Goal: Task Accomplishment & Management: Complete application form

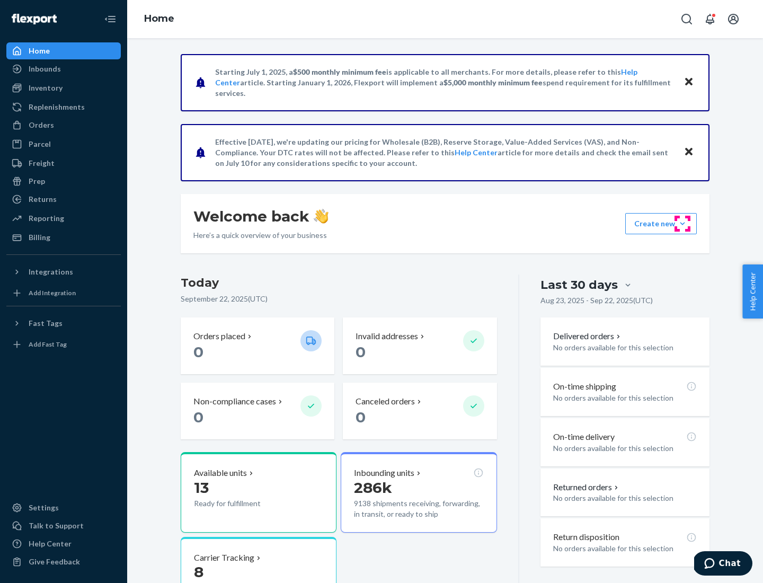
click at [682, 224] on button "Create new Create new inbound Create new order Create new product" at bounding box center [661, 223] width 72 height 21
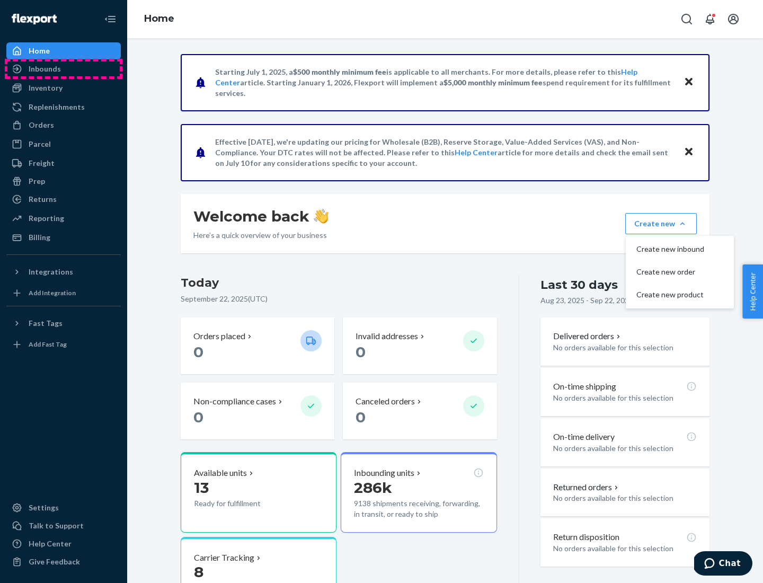
click at [64, 69] on div "Inbounds" at bounding box center [63, 68] width 112 height 15
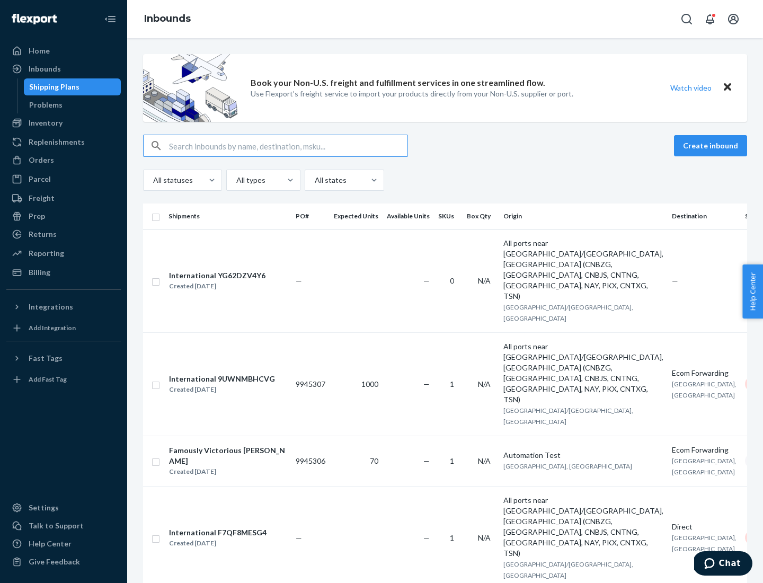
click at [712, 146] on button "Create inbound" at bounding box center [710, 145] width 73 height 21
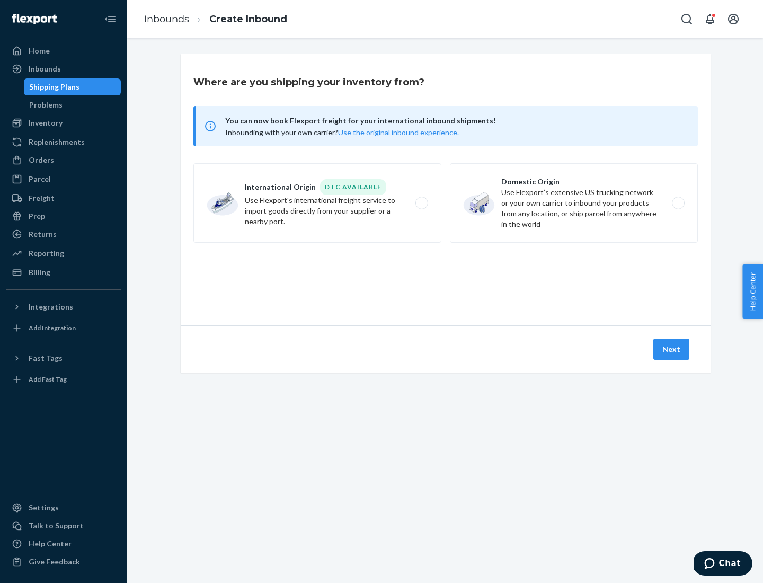
click at [574, 203] on label "Domestic Origin Use Flexport’s extensive US trucking network or your own carrie…" at bounding box center [574, 202] width 248 height 79
click at [678, 203] on input "Domestic Origin Use Flexport’s extensive US trucking network or your own carrie…" at bounding box center [681, 203] width 7 height 7
radio input "true"
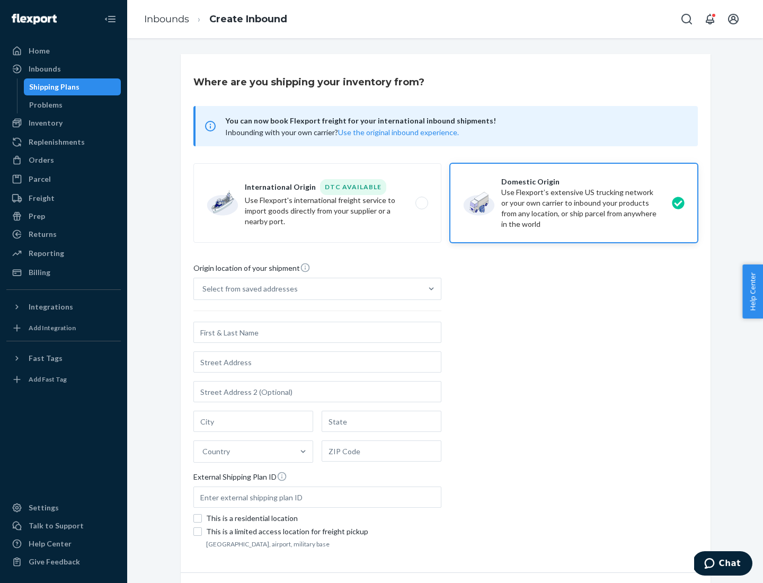
click at [247, 289] on div "Select from saved addresses" at bounding box center [249, 288] width 95 height 11
click at [203, 289] on input "Select from saved addresses" at bounding box center [202, 288] width 1 height 11
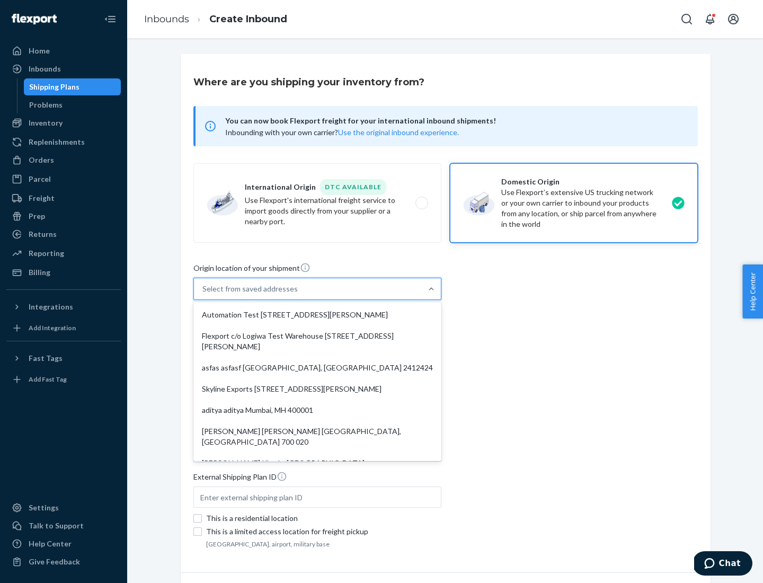
scroll to position [4, 0]
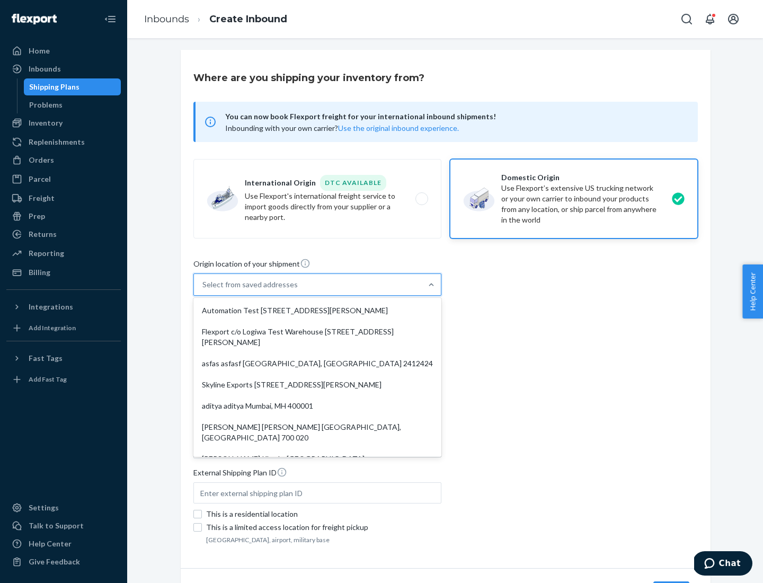
click at [317, 310] on div "Automation Test [STREET_ADDRESS][PERSON_NAME]" at bounding box center [318, 310] width 244 height 21
click at [203, 290] on input "option Automation Test [STREET_ADDRESS][PERSON_NAME]. 9 results available. Use …" at bounding box center [202, 284] width 1 height 11
type input "Automation Test"
type input "9th Floor"
type input "[GEOGRAPHIC_DATA]"
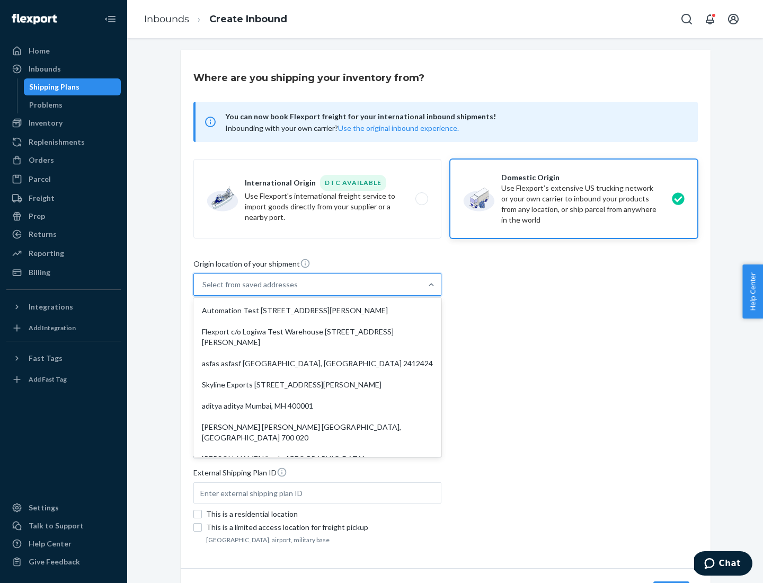
type input "CA"
type input "94104"
type input "[STREET_ADDRESS][PERSON_NAME]"
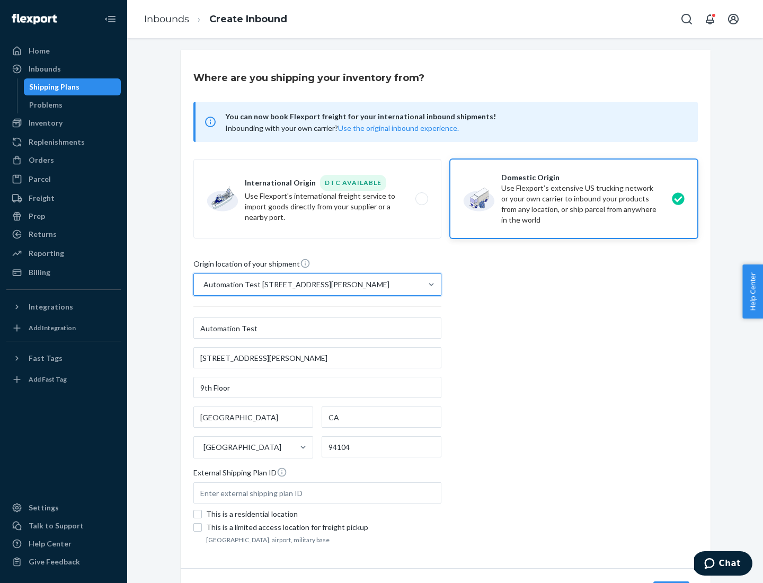
scroll to position [62, 0]
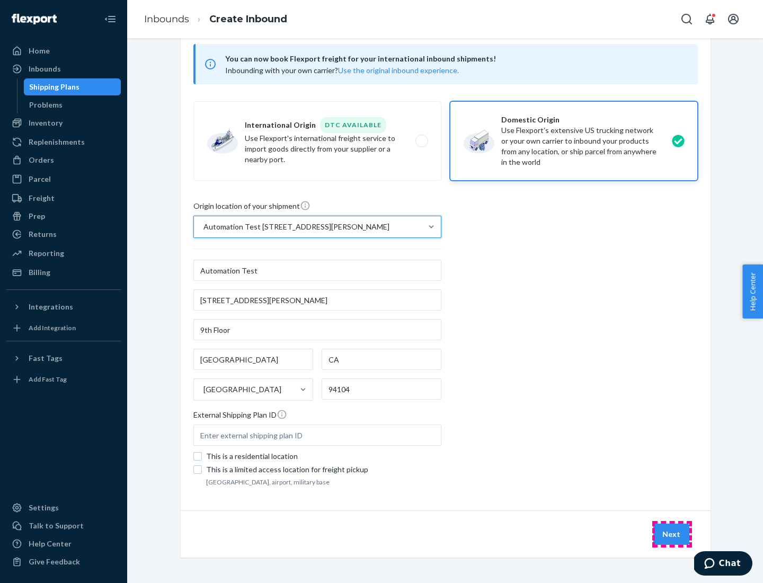
click at [672, 534] on button "Next" at bounding box center [671, 533] width 36 height 21
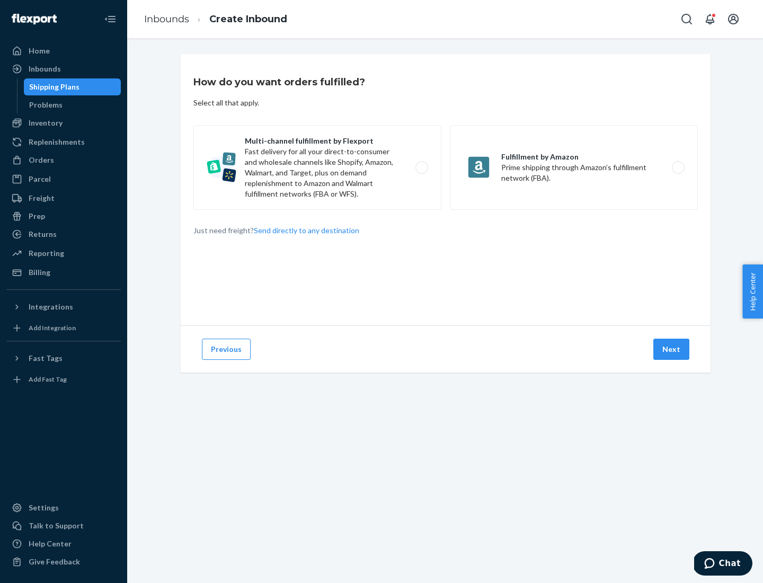
click at [317, 167] on label "Multi-channel fulfillment by Flexport Fast delivery for all your direct-to-cons…" at bounding box center [317, 167] width 248 height 85
click at [421, 167] on input "Multi-channel fulfillment by Flexport Fast delivery for all your direct-to-cons…" at bounding box center [424, 167] width 7 height 7
radio input "true"
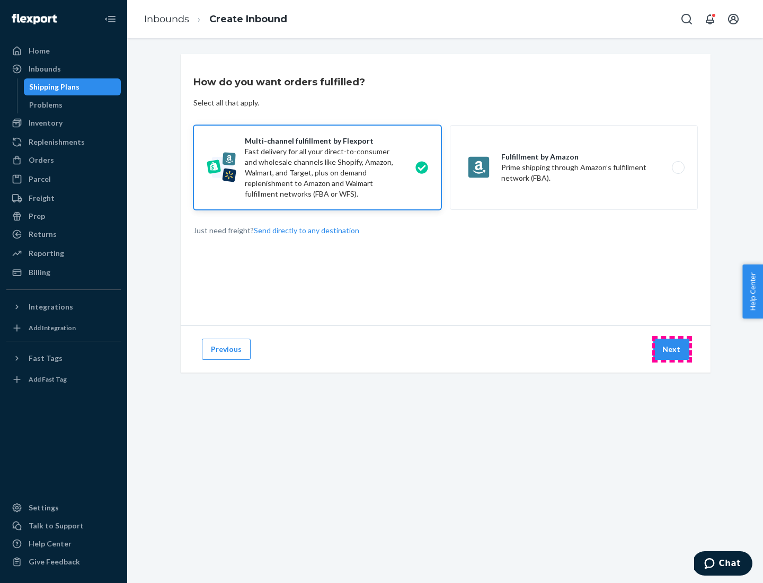
click at [672, 349] on button "Next" at bounding box center [671, 349] width 36 height 21
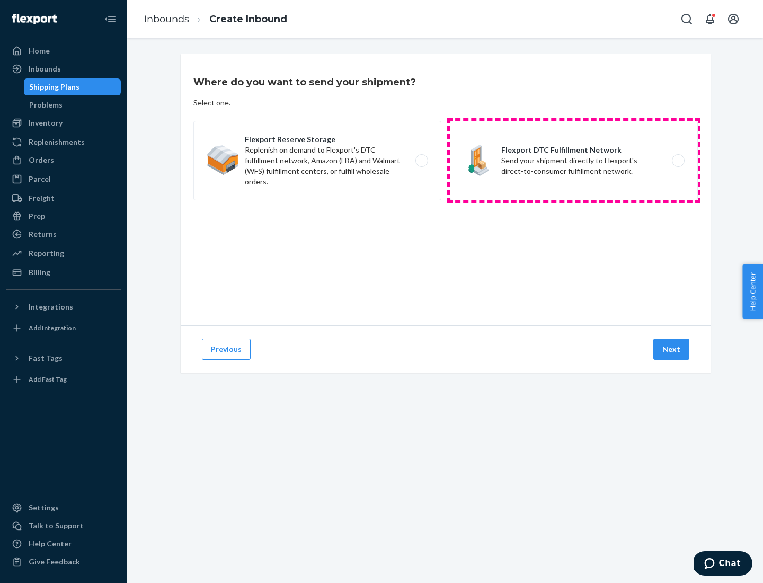
click at [574, 161] on label "Flexport DTC Fulfillment Network Send your shipment directly to Flexport's dire…" at bounding box center [574, 160] width 248 height 79
click at [678, 161] on input "Flexport DTC Fulfillment Network Send your shipment directly to Flexport's dire…" at bounding box center [681, 160] width 7 height 7
radio input "true"
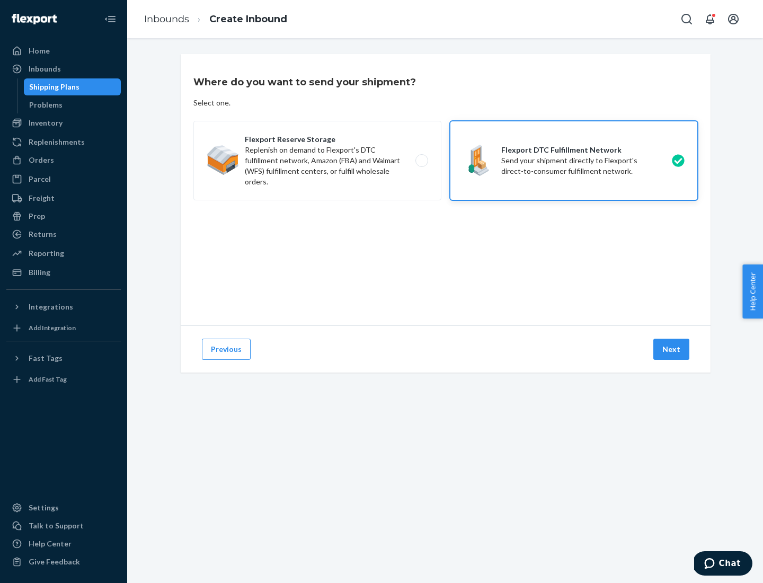
click at [672, 349] on button "Next" at bounding box center [671, 349] width 36 height 21
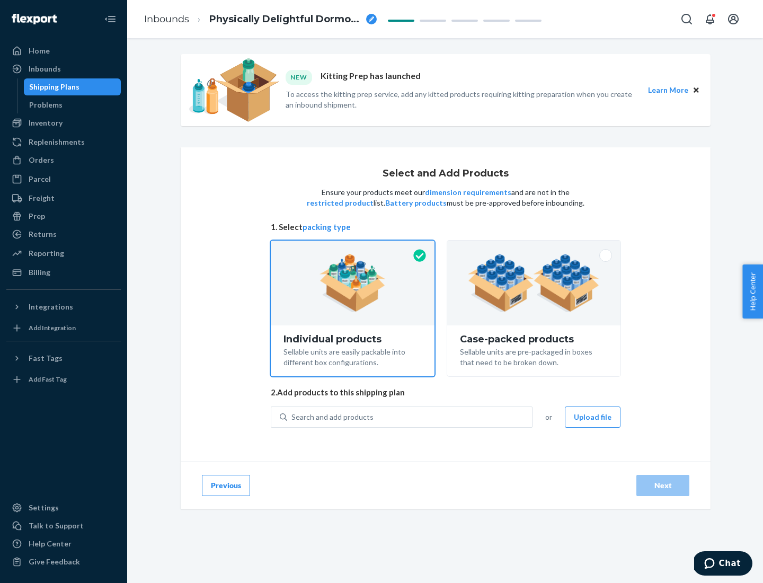
click at [534, 283] on img at bounding box center [534, 283] width 132 height 58
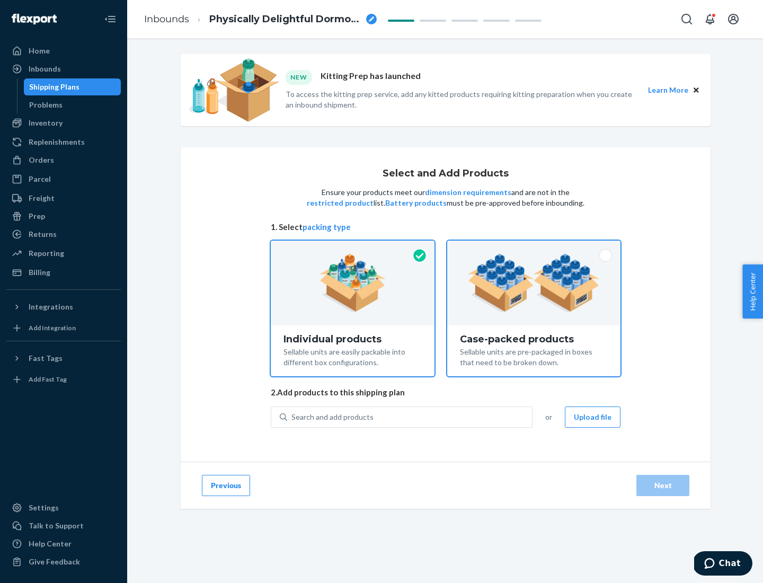
click at [534, 247] on input "Case-packed products Sellable units are pre-packaged in boxes that need to be b…" at bounding box center [533, 244] width 7 height 7
radio input "true"
radio input "false"
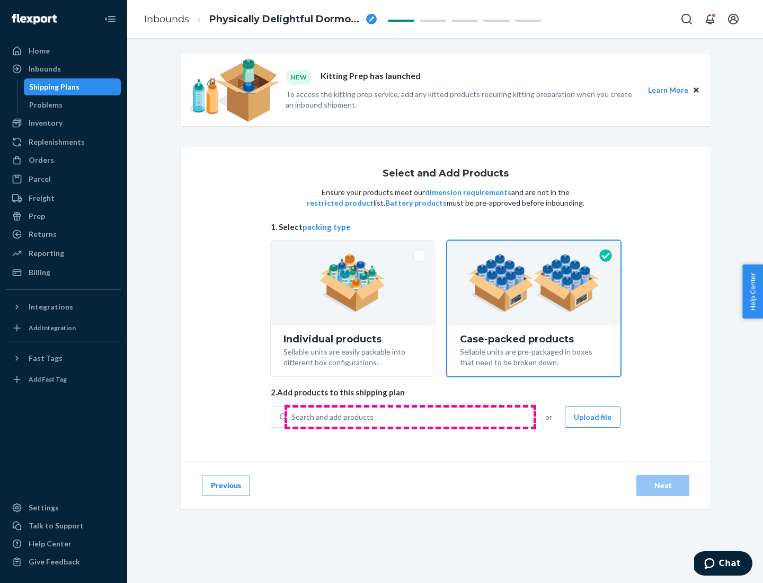
click at [410, 416] on div "Search and add products" at bounding box center [409, 416] width 245 height 19
click at [292, 416] on input "Search and add products" at bounding box center [291, 417] width 1 height 11
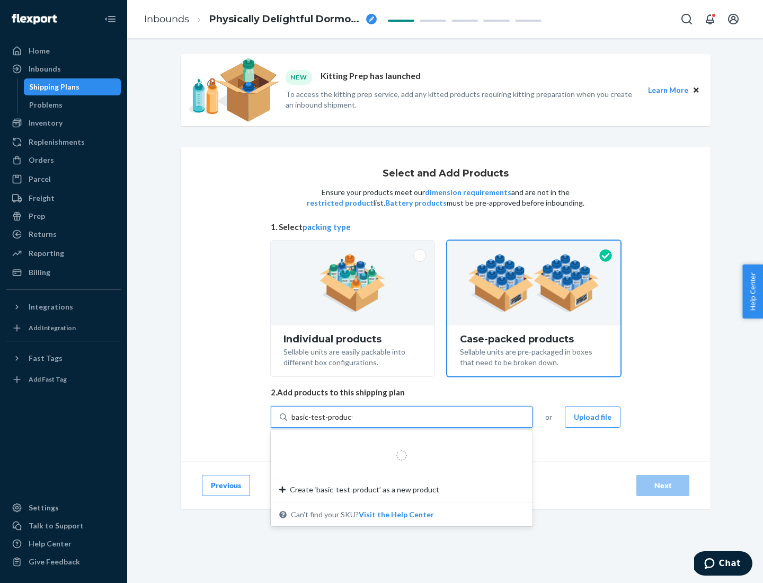
type input "basic-test-product-1"
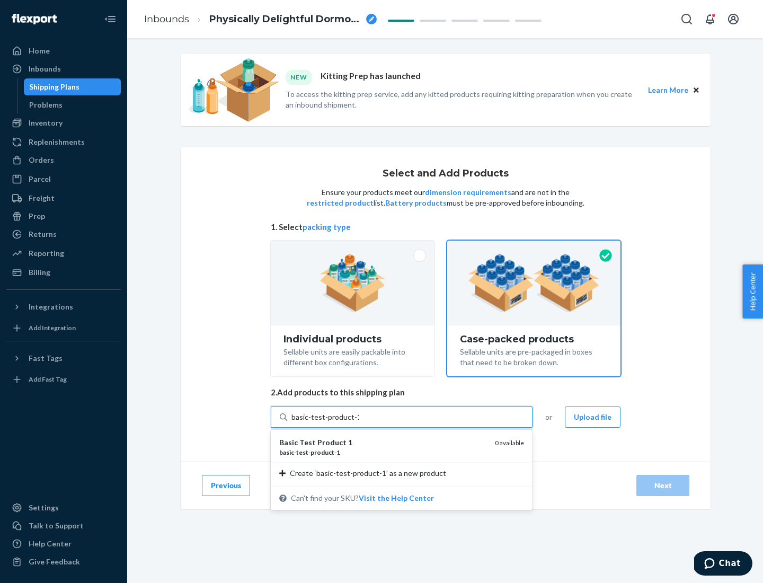
click at [383, 452] on div "basic - test - product - 1" at bounding box center [382, 452] width 207 height 9
click at [359, 422] on input "basic-test-product-1" at bounding box center [325, 417] width 68 height 11
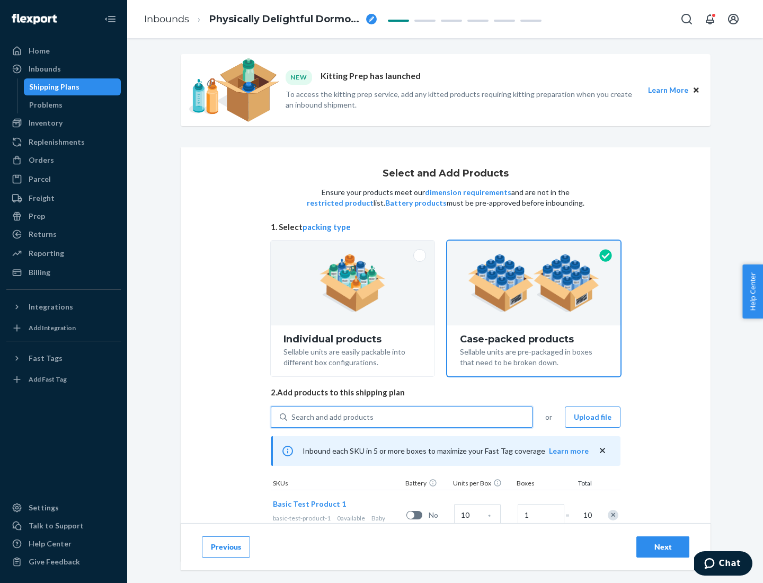
scroll to position [38, 0]
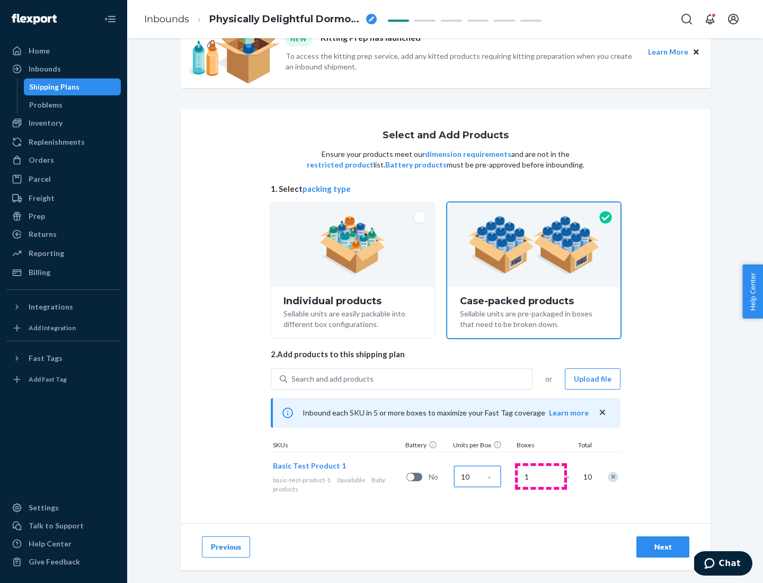
type input "10"
type input "7"
click at [663, 547] on div "Next" at bounding box center [662, 547] width 35 height 11
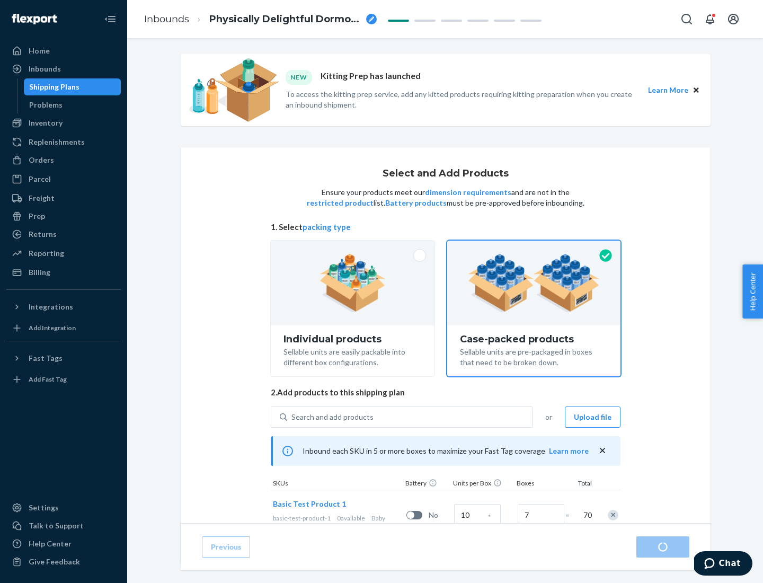
radio input "true"
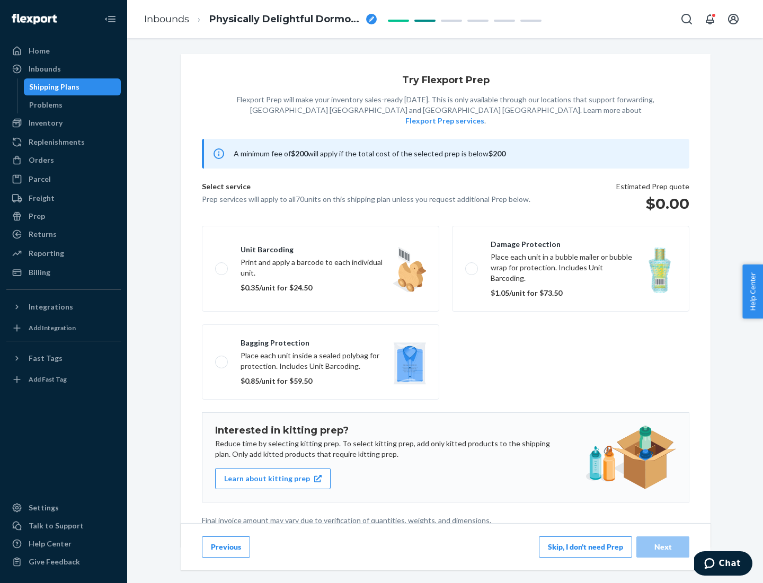
scroll to position [3, 0]
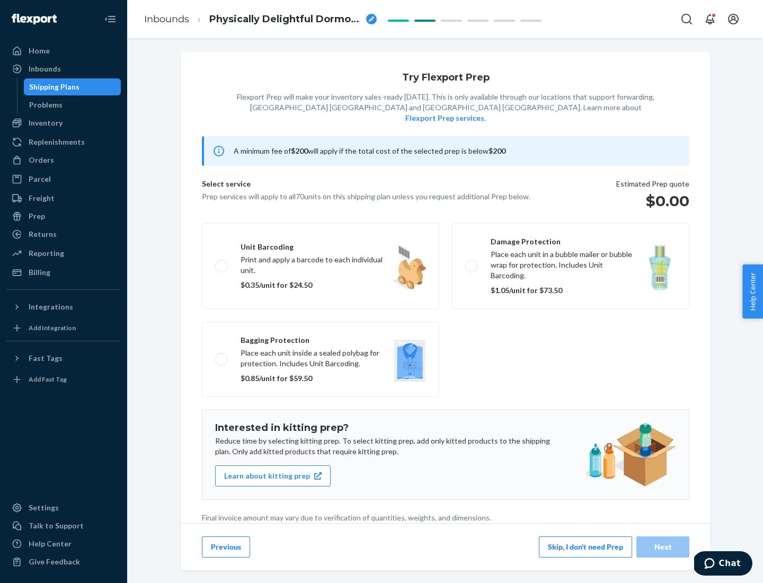
click at [321, 338] on label "Bagging protection Place each unit inside a sealed polybag for protection. Incl…" at bounding box center [320, 359] width 237 height 75
click at [222, 356] on input "Bagging protection Place each unit inside a sealed polybag for protection. Incl…" at bounding box center [218, 359] width 7 height 7
checkbox input "true"
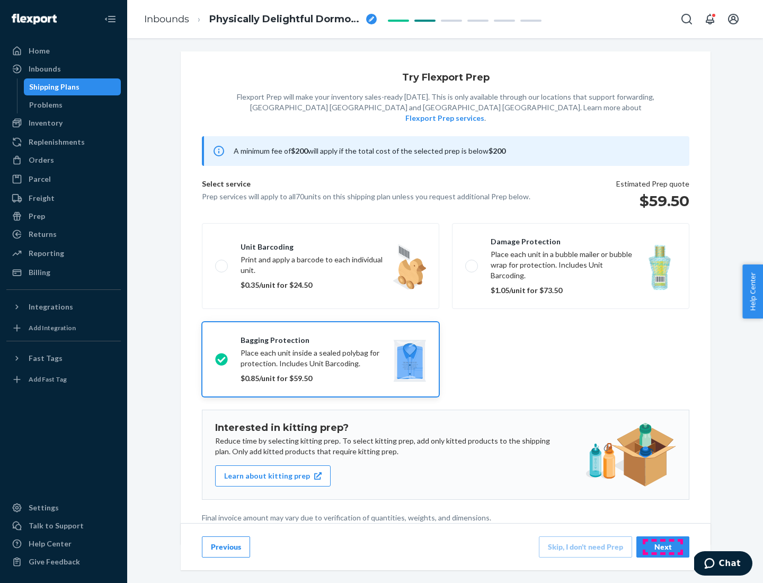
click at [663, 546] on div "Next" at bounding box center [662, 547] width 35 height 11
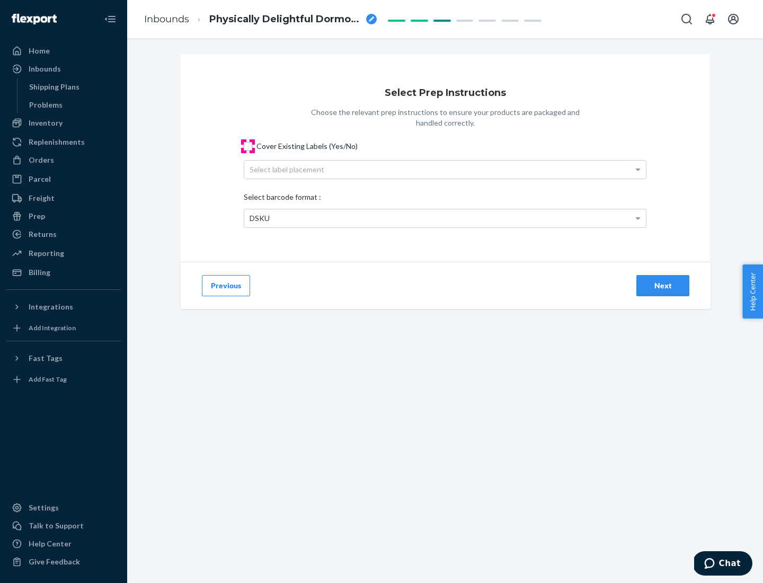
click at [248, 146] on input "Cover Existing Labels (Yes/No)" at bounding box center [248, 146] width 8 height 8
checkbox input "true"
click at [445, 169] on div "Select label placement" at bounding box center [445, 170] width 402 height 18
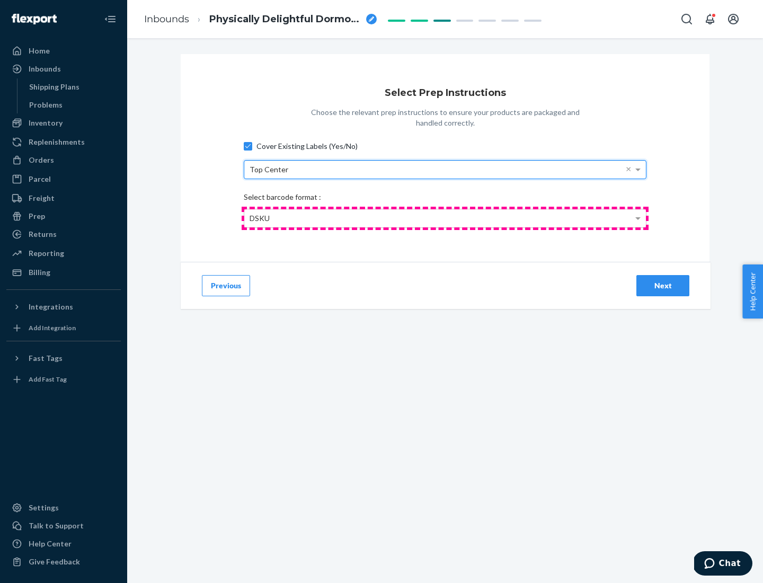
click at [445, 218] on div "DSKU" at bounding box center [445, 218] width 402 height 18
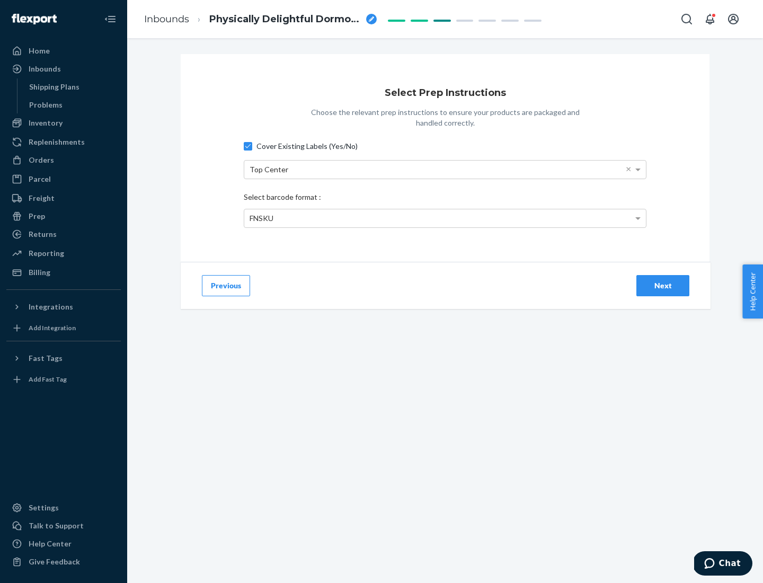
click at [663, 285] on div "Next" at bounding box center [662, 285] width 35 height 11
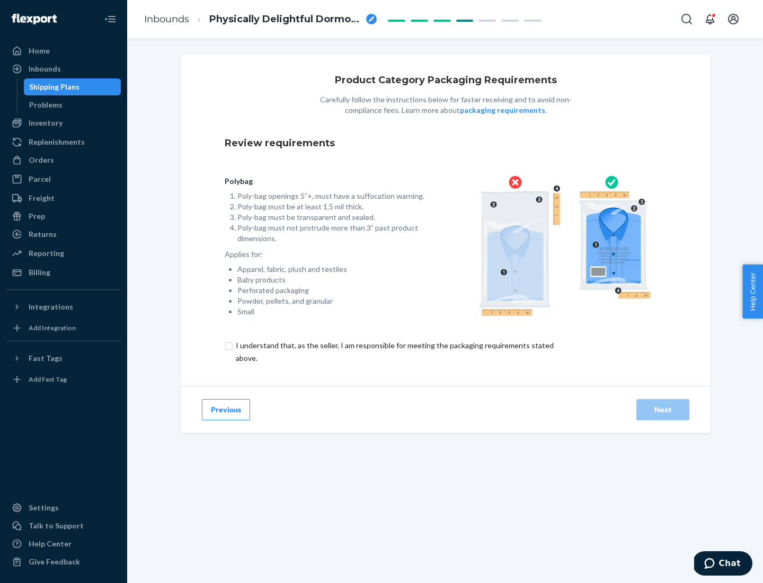
click at [394, 351] on input "checkbox" at bounding box center [401, 351] width 352 height 25
checkbox input "true"
click at [663, 409] on div "Next" at bounding box center [662, 409] width 35 height 11
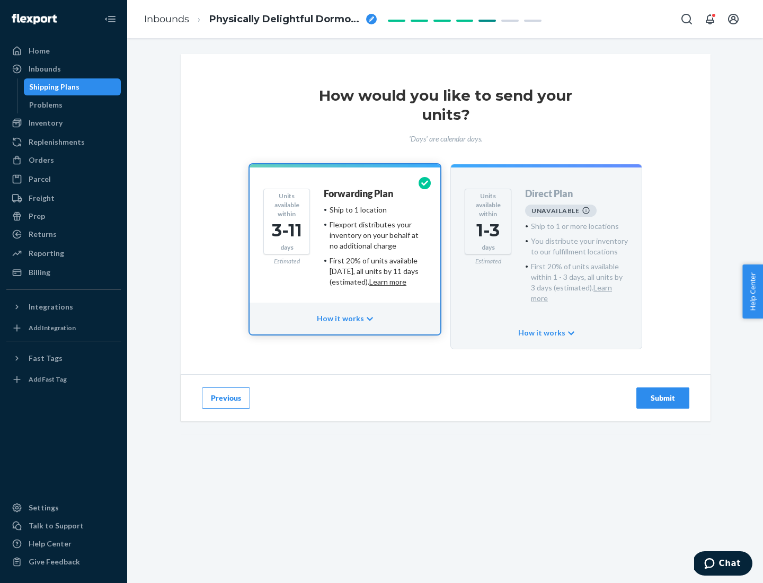
click at [359, 193] on h4 "Forwarding Plan" at bounding box center [358, 194] width 69 height 11
click at [663, 393] on div "Submit" at bounding box center [662, 398] width 35 height 11
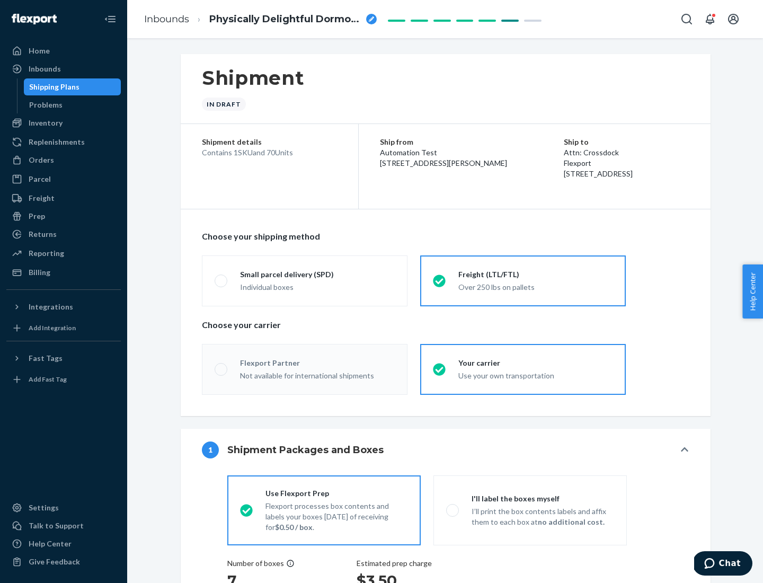
radio input "true"
radio input "false"
radio input "true"
radio input "false"
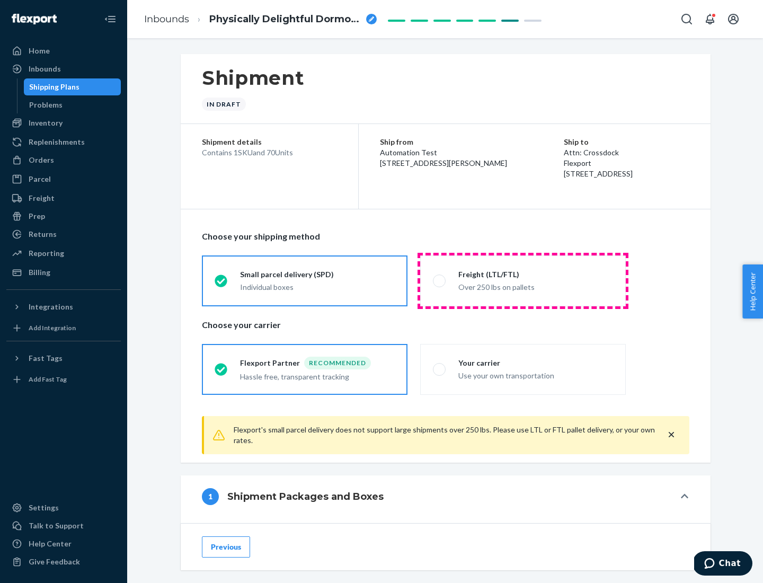
click at [523, 280] on div "Over 250 lbs on pallets" at bounding box center [535, 286] width 155 height 13
click at [440, 280] on input "Freight (LTL/FTL) Over 250 lbs on pallets" at bounding box center [436, 280] width 7 height 7
radio input "true"
radio input "false"
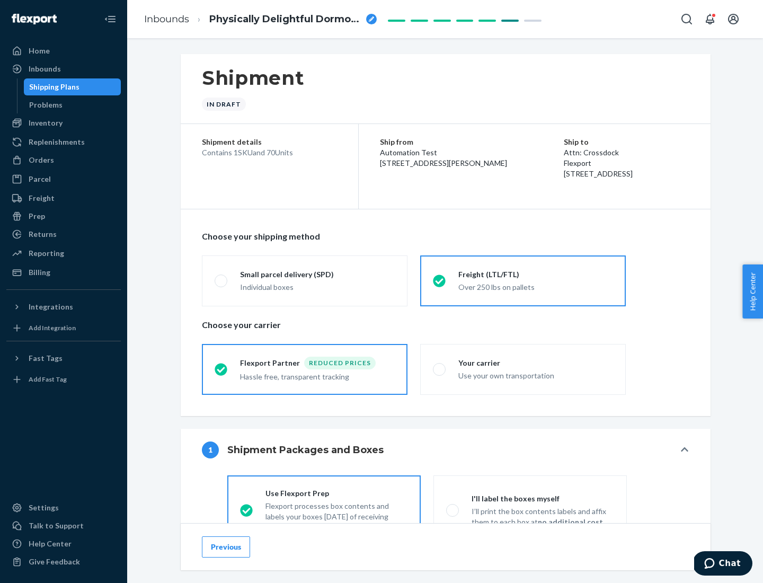
scroll to position [59, 0]
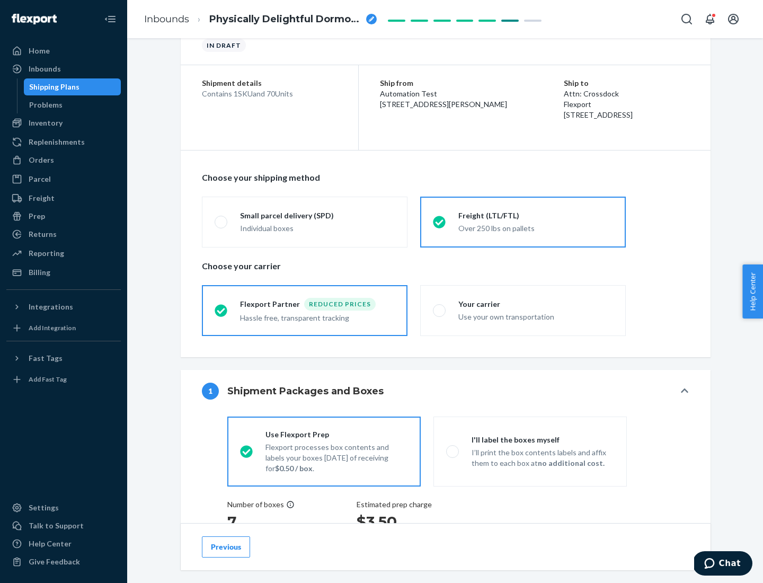
click at [305, 310] on div "Hassle free, transparent tracking" at bounding box center [317, 316] width 155 height 13
click at [221, 310] on input "Flexport Partner Reduced prices Hassle free, transparent tracking" at bounding box center [218, 310] width 7 height 7
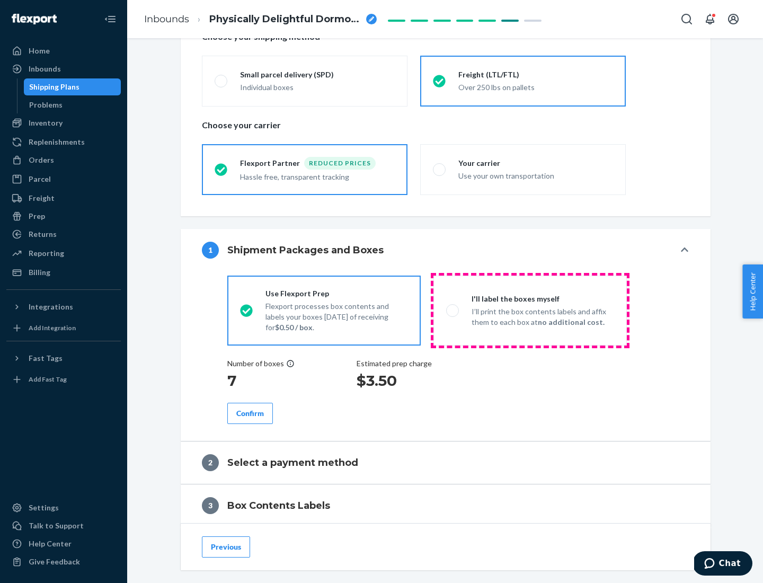
click at [530, 310] on p "I’ll print the box contents labels and affix them to each box at no additional …" at bounding box center [543, 316] width 143 height 21
click at [453, 310] on input "I'll label the boxes myself I’ll print the box contents labels and affix them t…" at bounding box center [449, 310] width 7 height 7
radio input "true"
radio input "false"
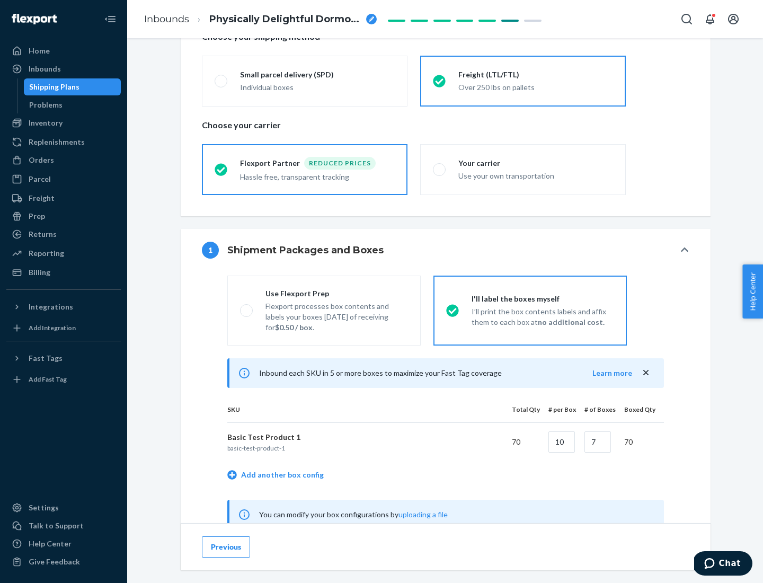
scroll to position [331, 0]
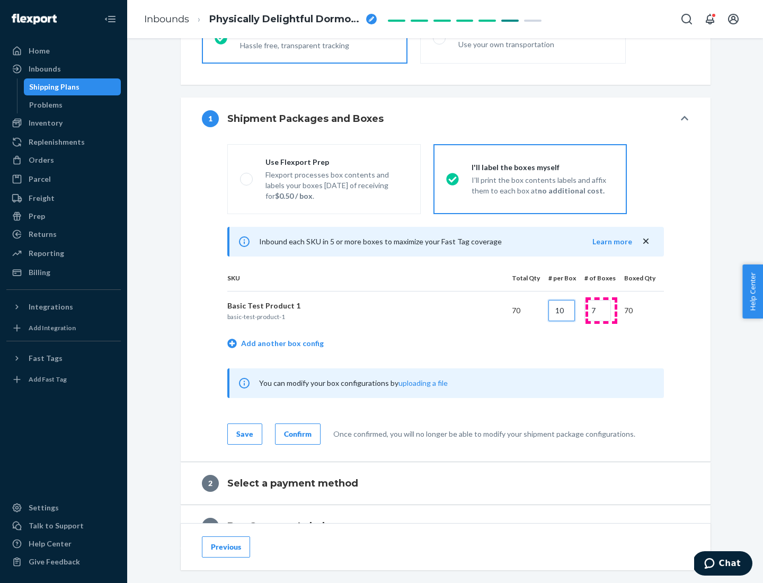
type input "10"
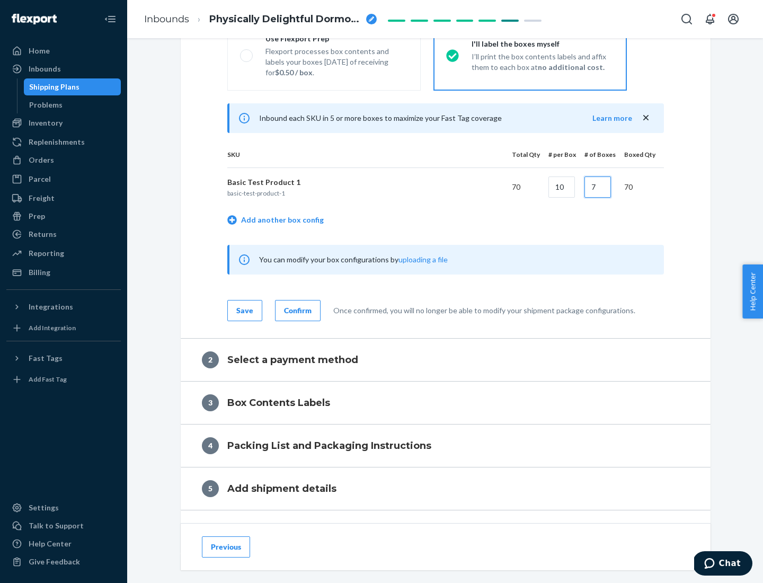
type input "7"
click at [296, 310] on div "Confirm" at bounding box center [298, 310] width 28 height 11
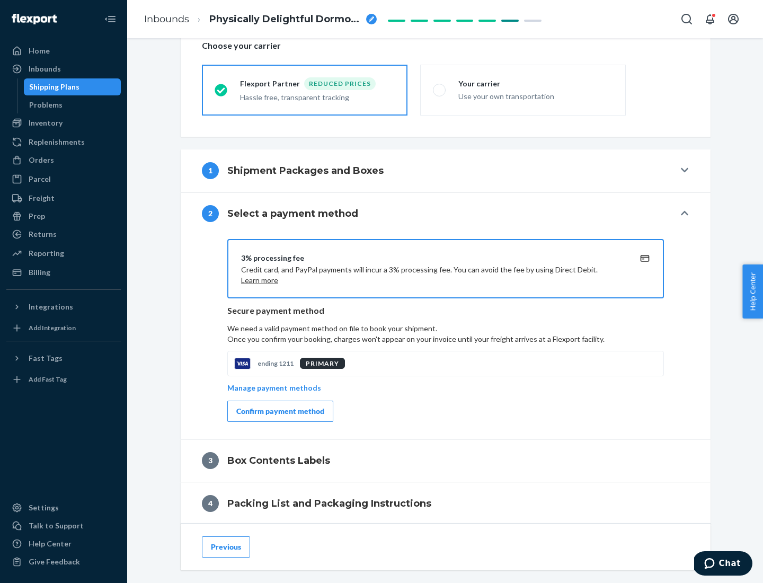
scroll to position [380, 0]
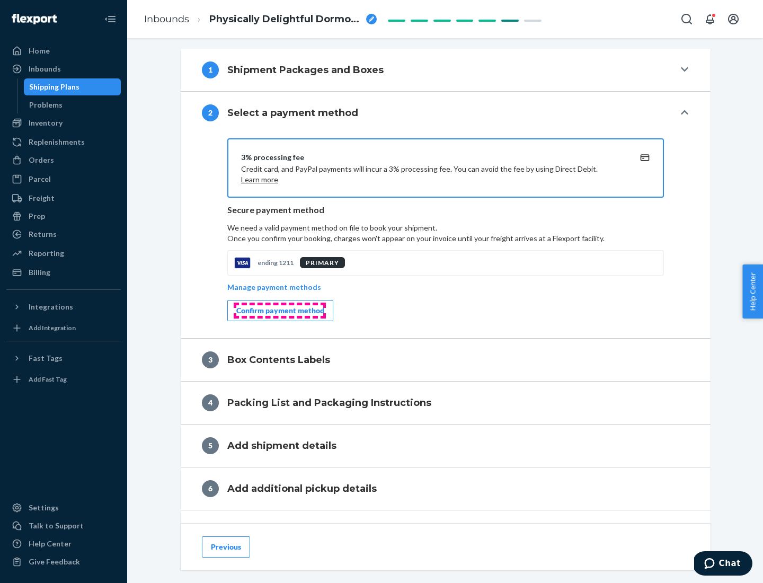
click at [279, 310] on div "Confirm payment method" at bounding box center [280, 310] width 88 height 11
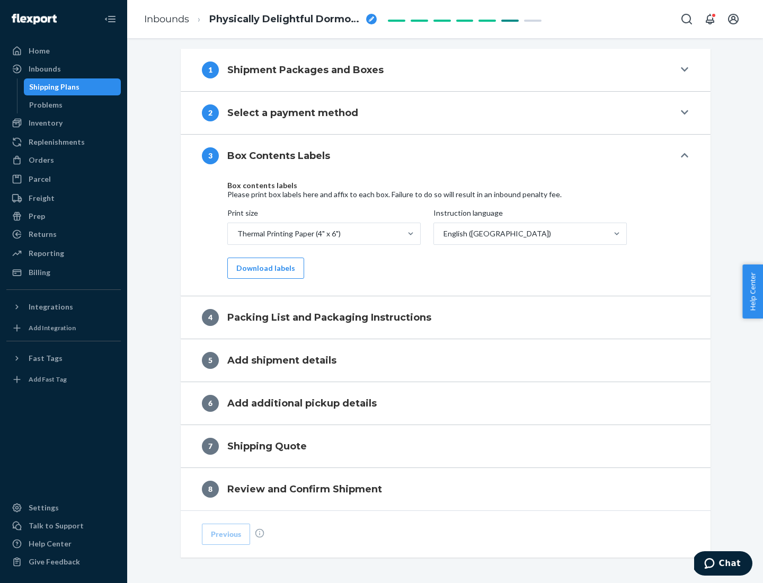
scroll to position [338, 0]
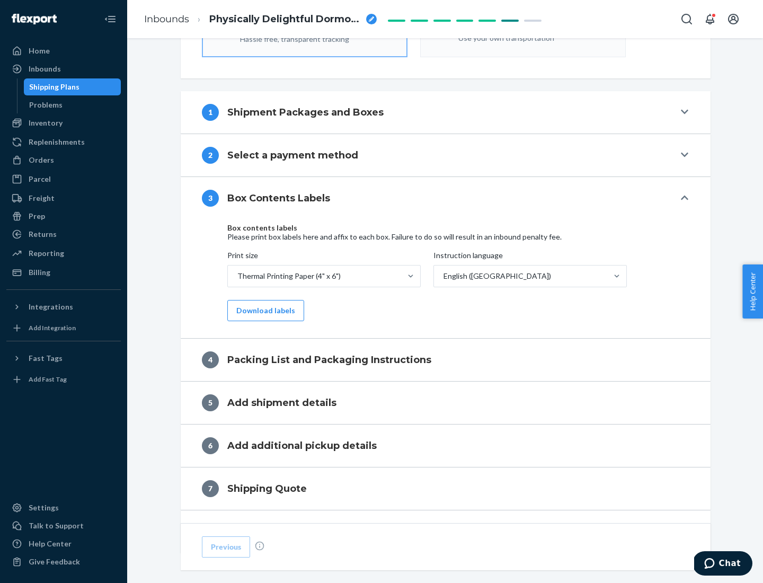
click at [263, 310] on button "Download labels" at bounding box center [265, 310] width 77 height 21
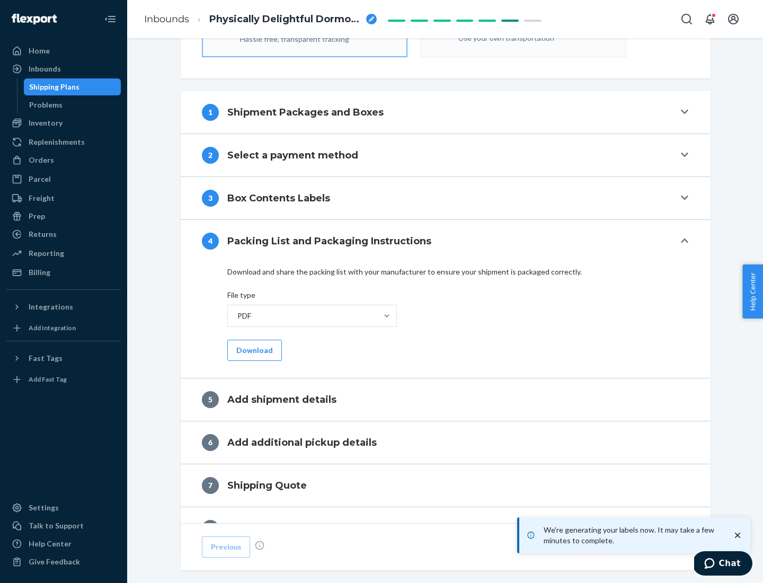
scroll to position [377, 0]
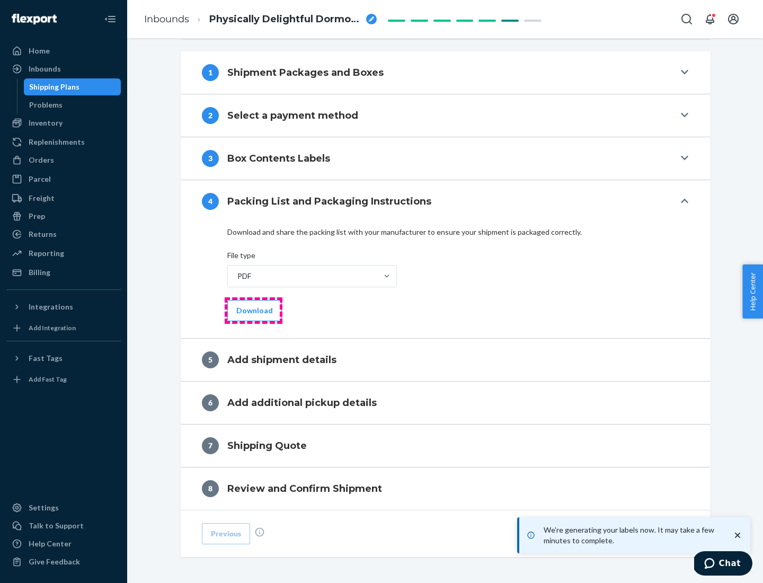
click at [253, 310] on button "Download" at bounding box center [254, 310] width 55 height 21
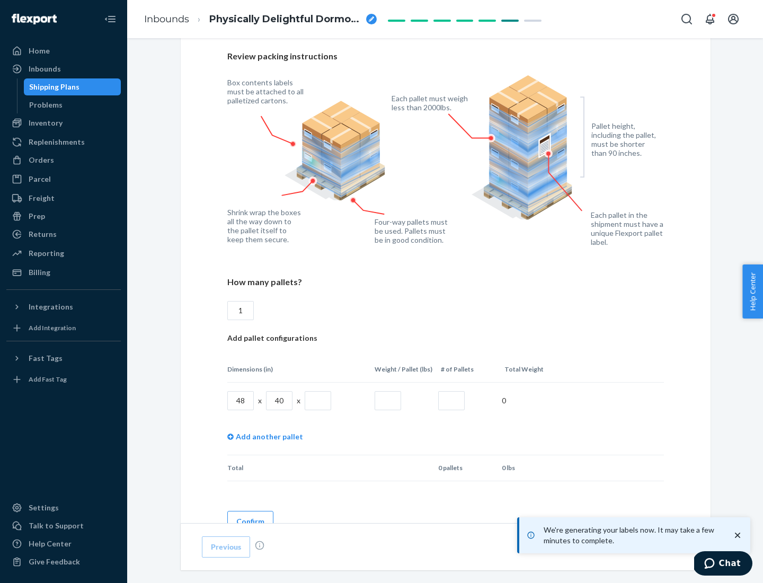
scroll to position [770, 0]
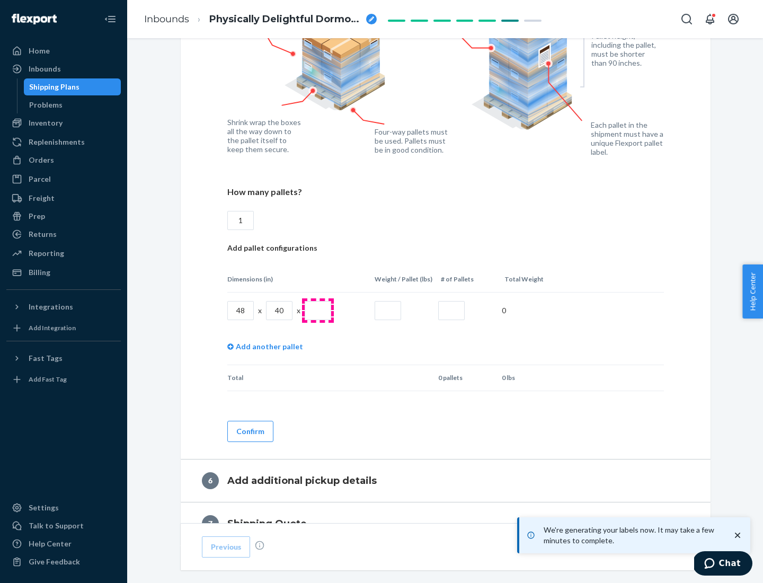
type input "1"
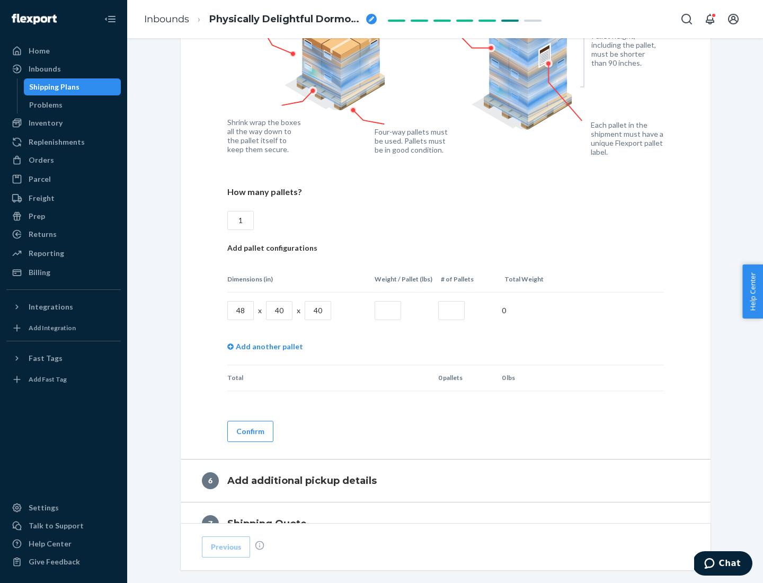
type input "40"
type input "200"
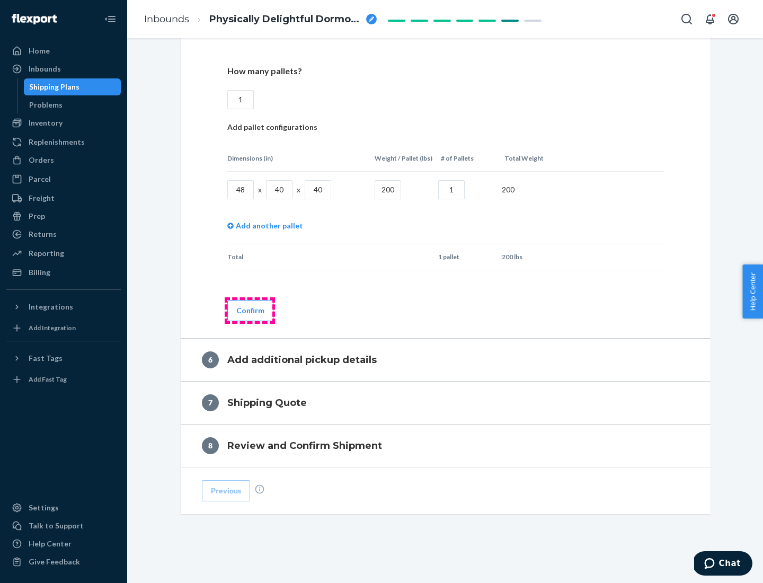
type input "1"
click at [250, 310] on button "Confirm" at bounding box center [250, 310] width 46 height 21
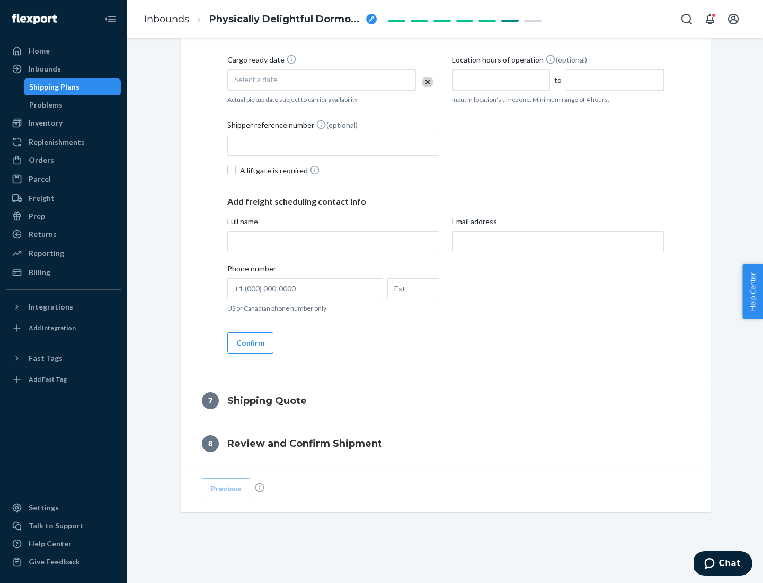
scroll to position [405, 0]
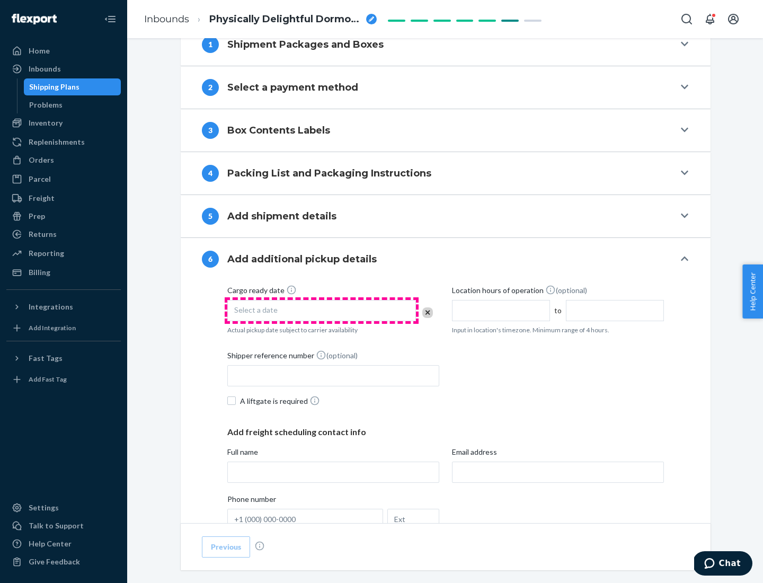
click at [322, 310] on div "Select a date" at bounding box center [321, 310] width 189 height 21
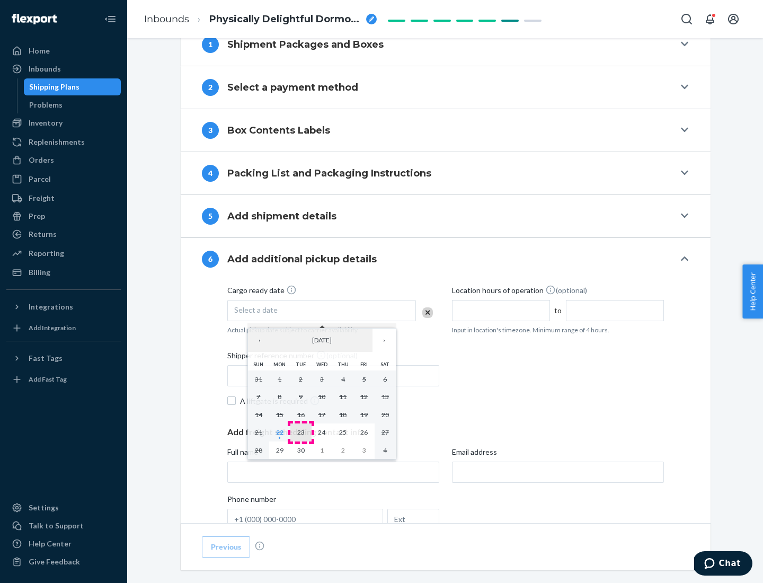
click at [300, 432] on abbr "23" at bounding box center [300, 432] width 7 height 8
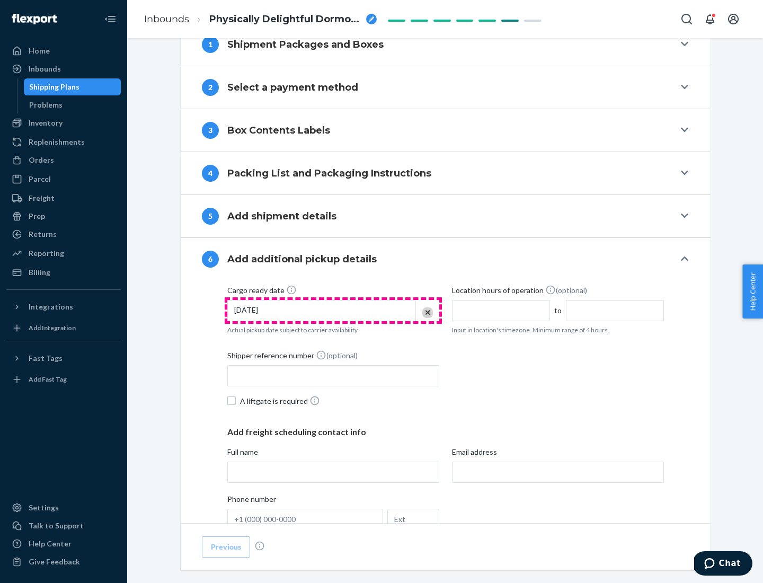
scroll to position [567, 0]
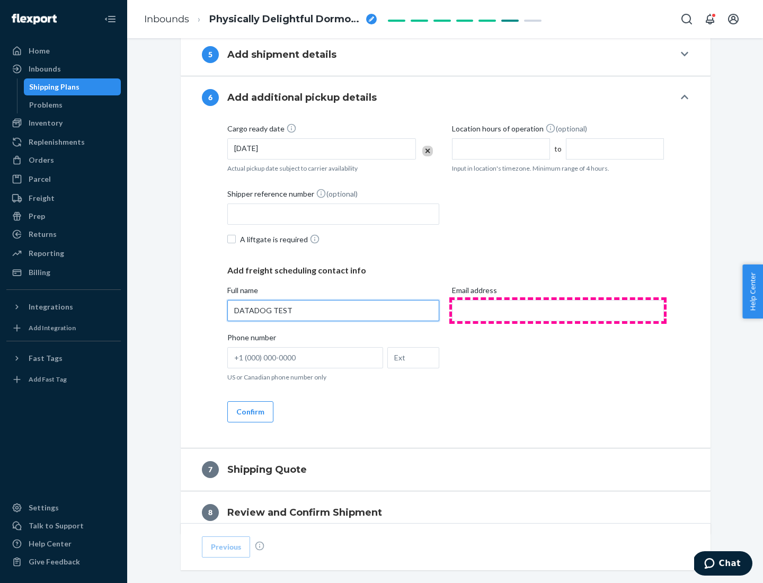
type input "DATADOG TEST"
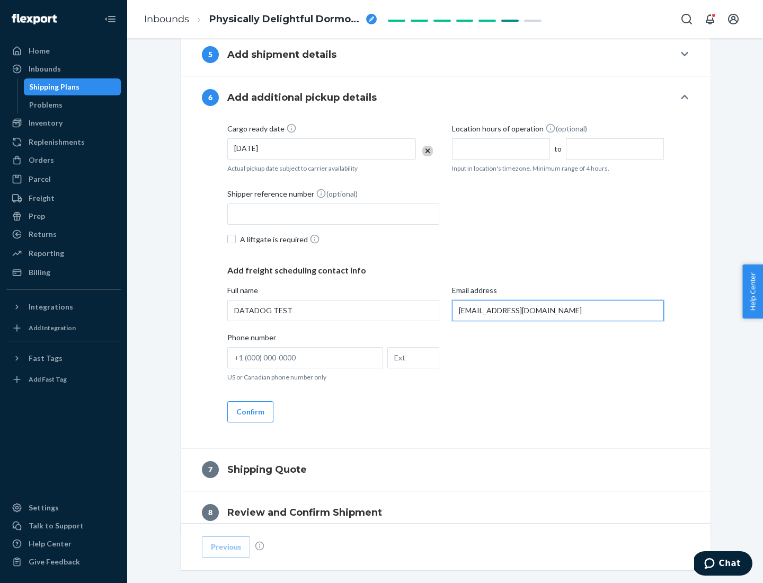
scroll to position [614, 0]
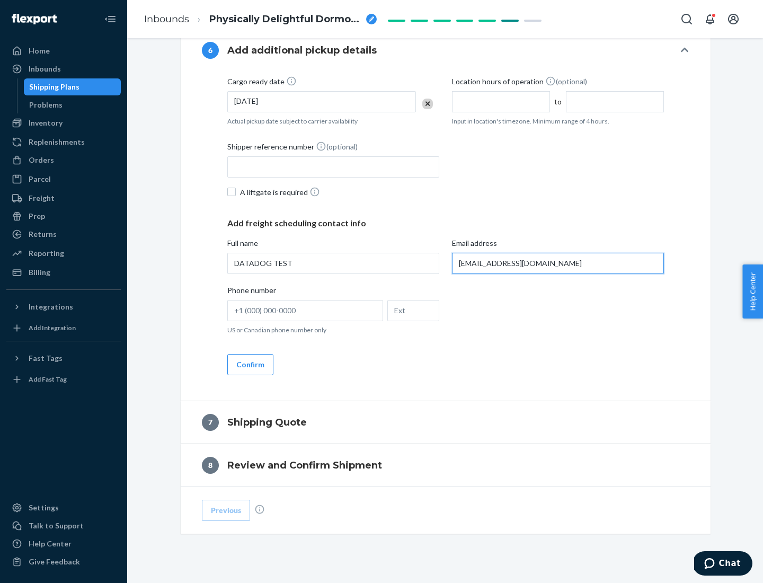
type input "[EMAIL_ADDRESS][DOMAIN_NAME]"
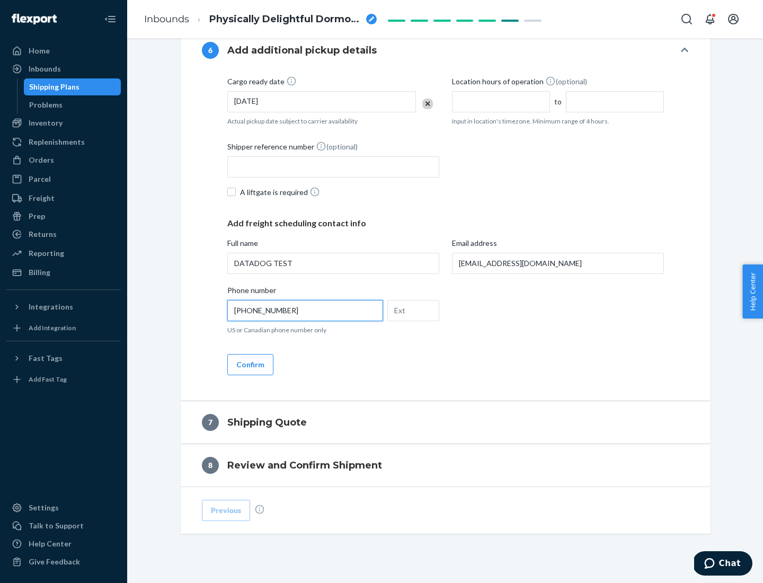
scroll to position [636, 0]
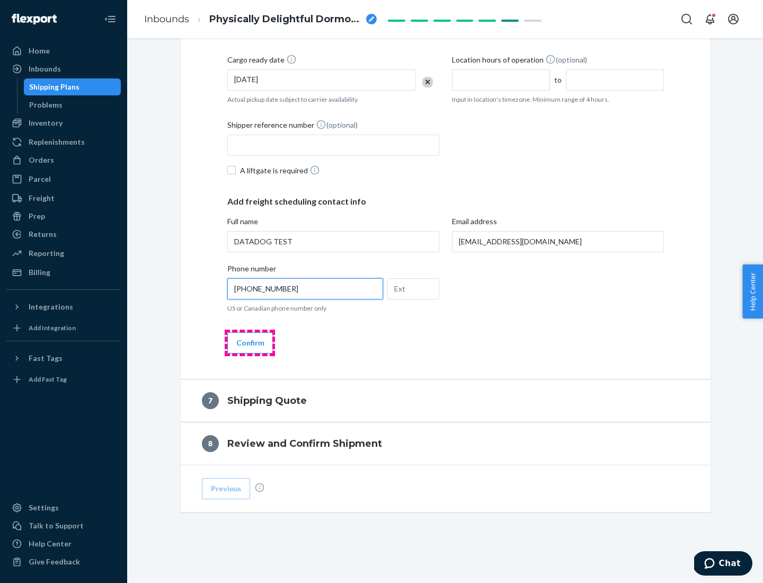
type input "[PHONE_NUMBER]"
click at [250, 342] on button "Confirm" at bounding box center [250, 342] width 46 height 21
